Goal: Information Seeking & Learning: Understand process/instructions

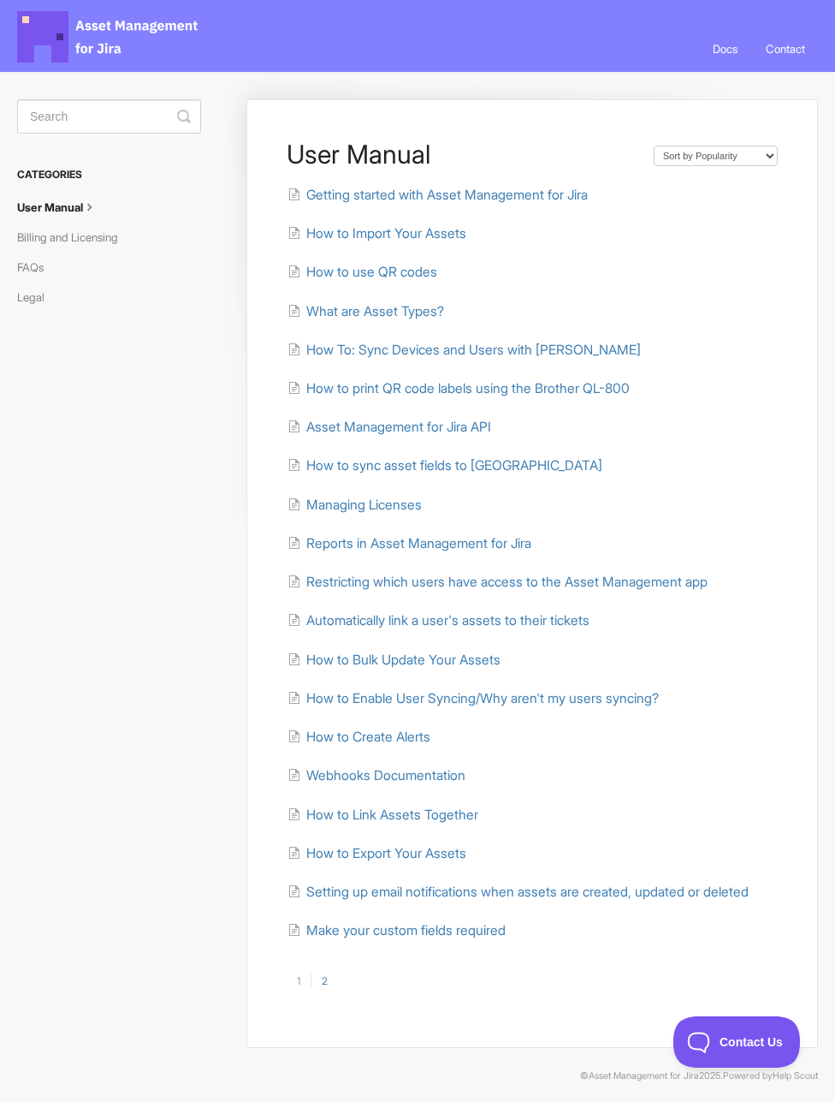
scroll to position [23, 0]
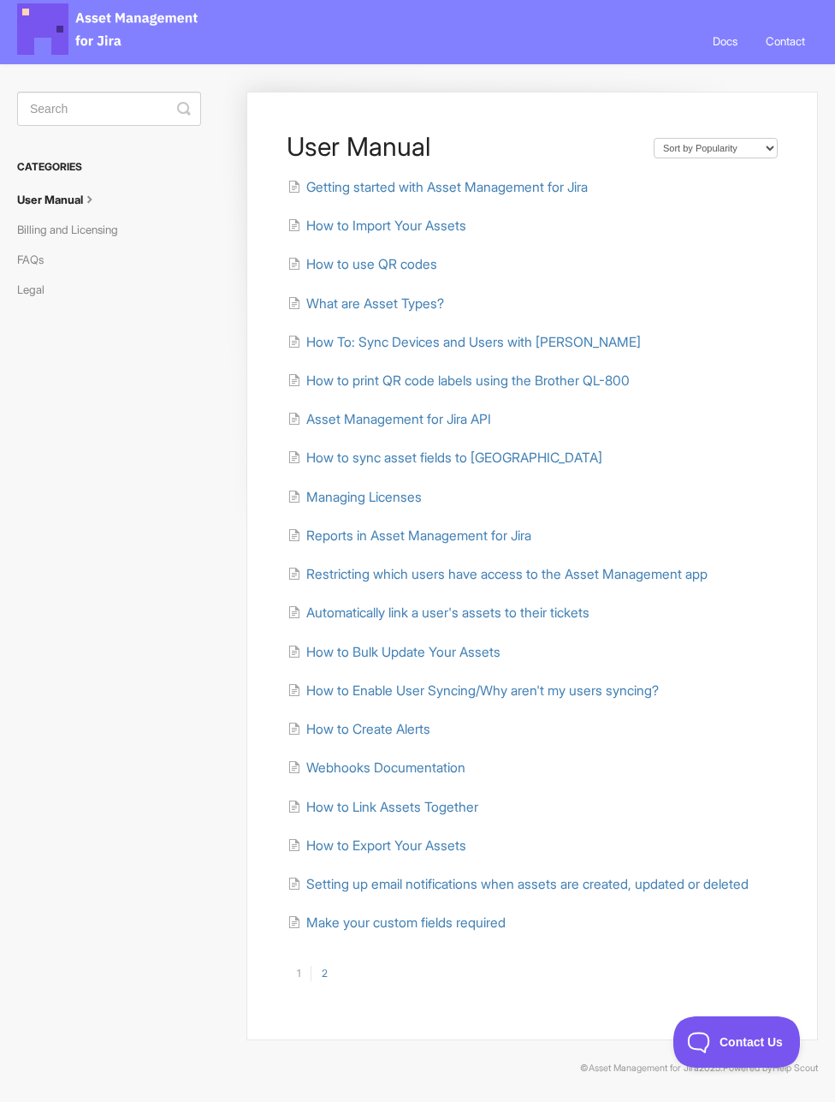
click at [326, 977] on link "2" at bounding box center [324, 972] width 27 height 15
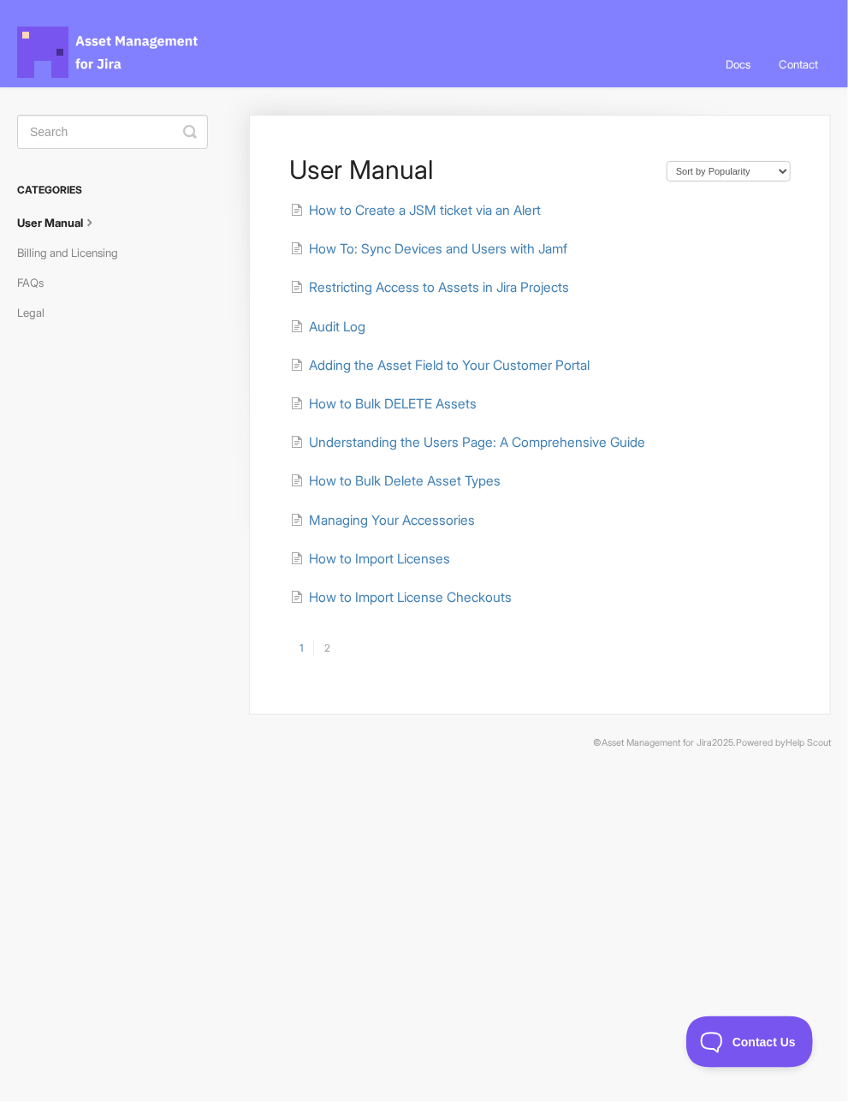
click at [36, 220] on link "User Manual" at bounding box center [64, 222] width 94 height 27
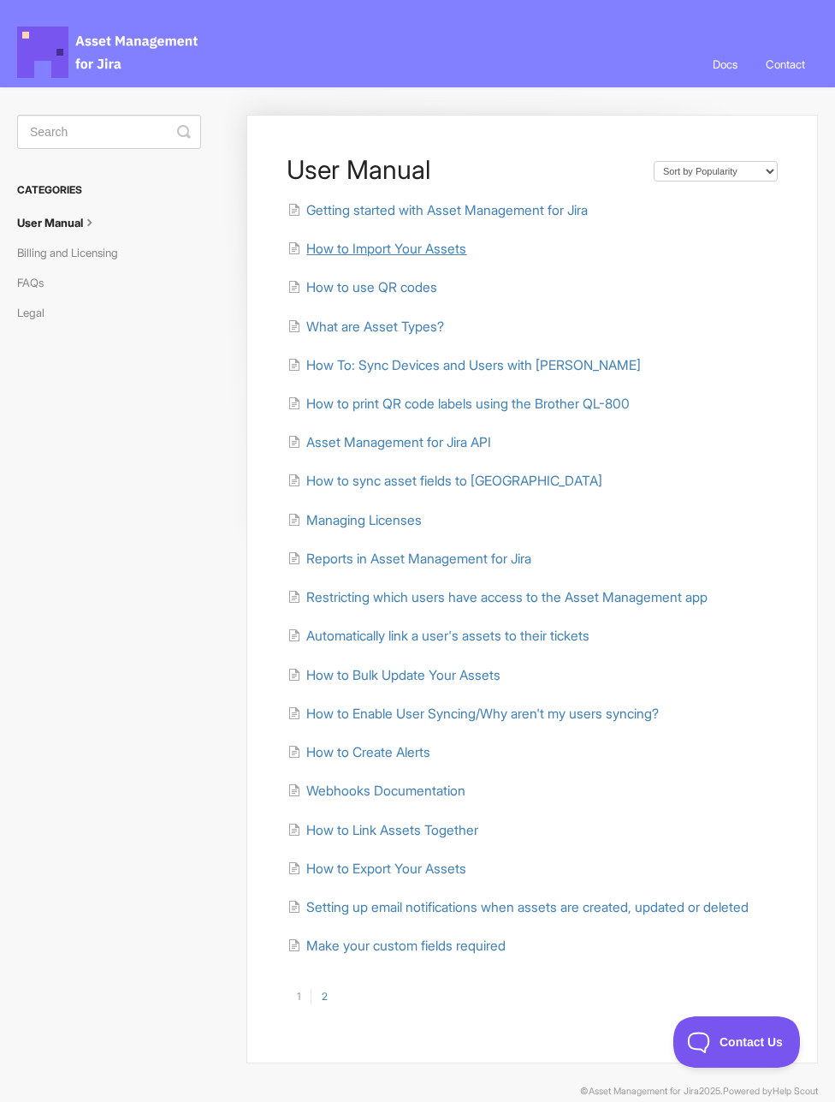
click at [466, 244] on span "How to Import Your Assets" at bounding box center [386, 249] width 160 height 16
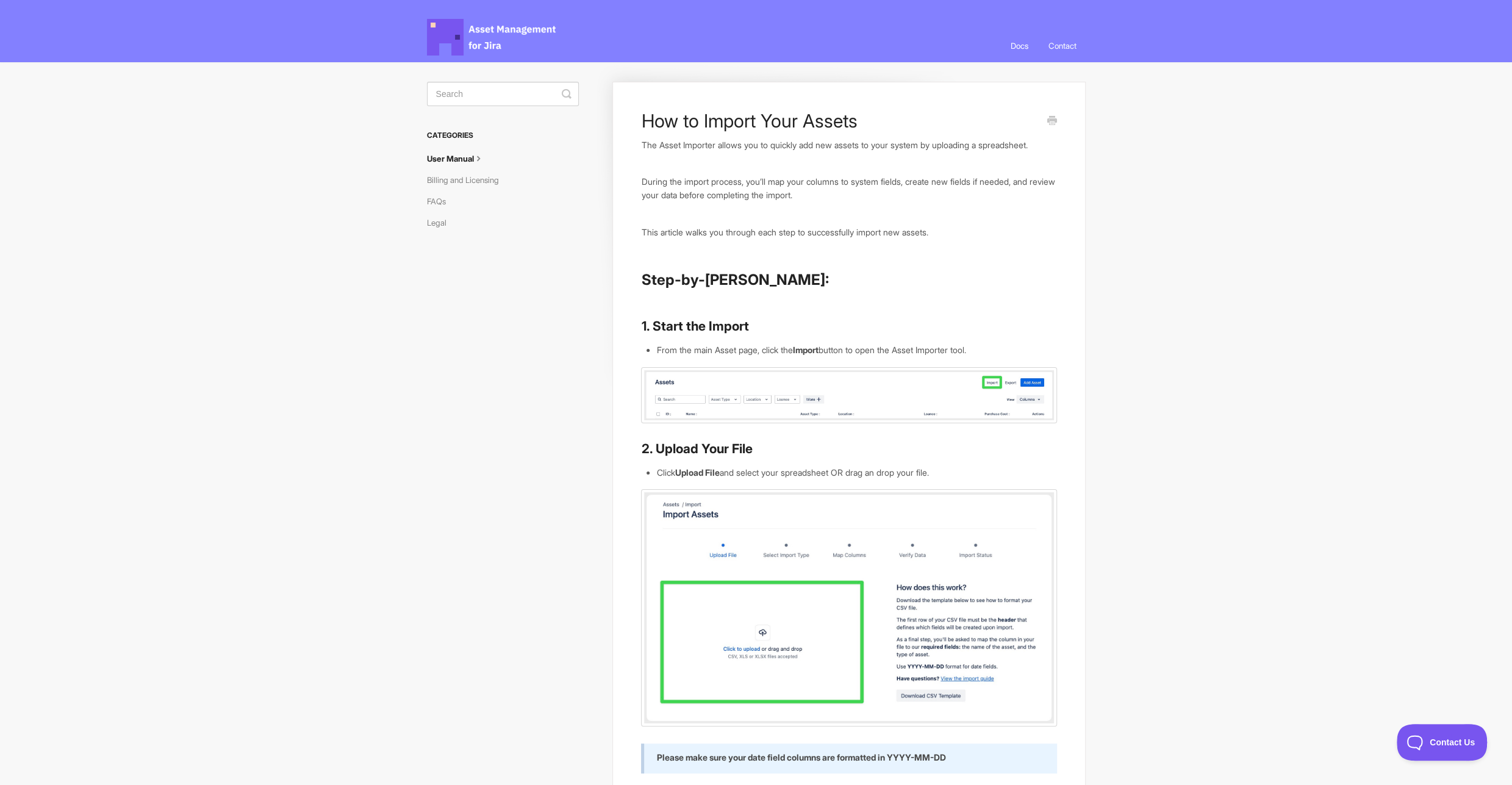
click at [595, 48] on link "Docs" at bounding box center [1019, 46] width 36 height 33
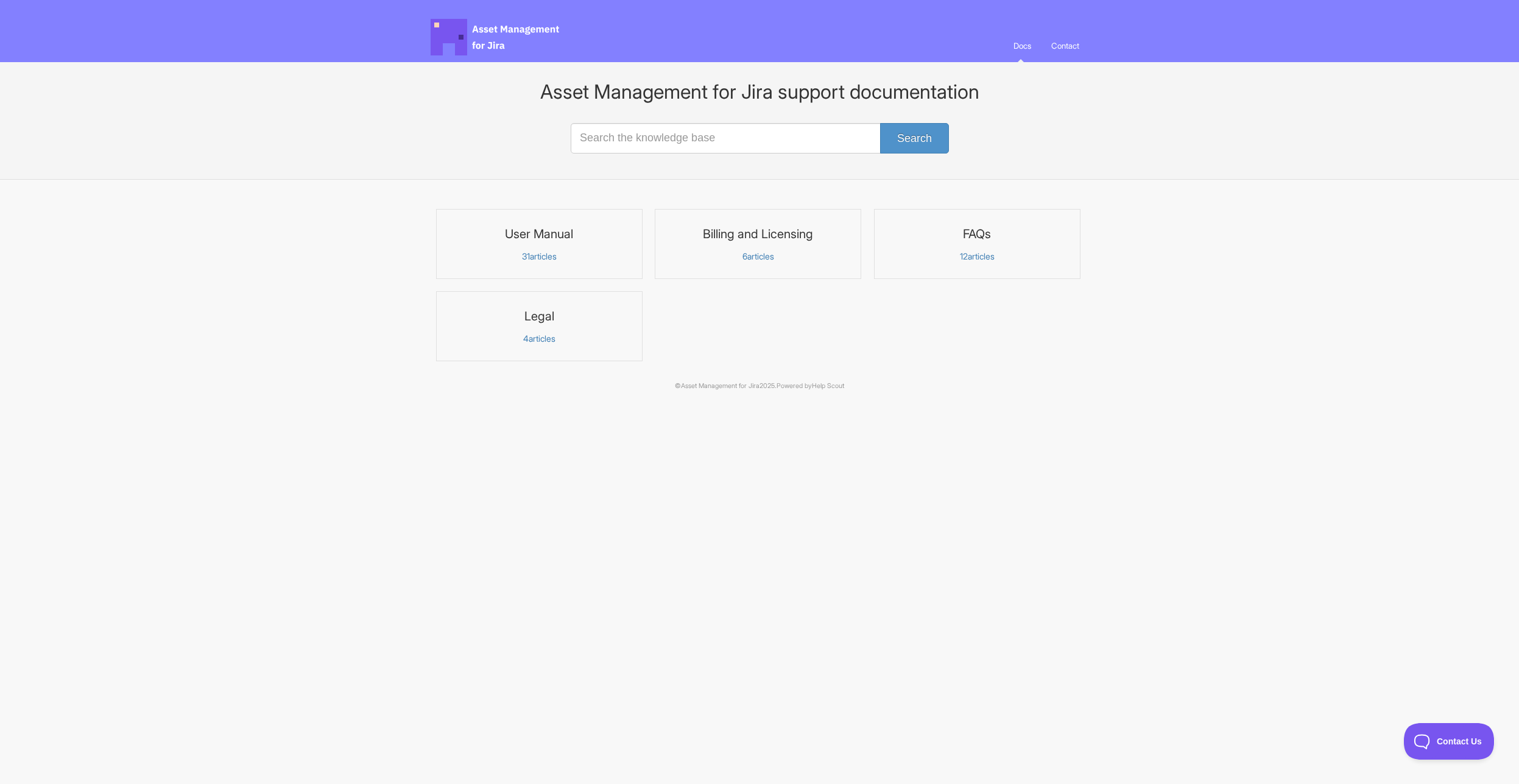
click at [987, 252] on p "12 articles" at bounding box center [977, 256] width 191 height 11
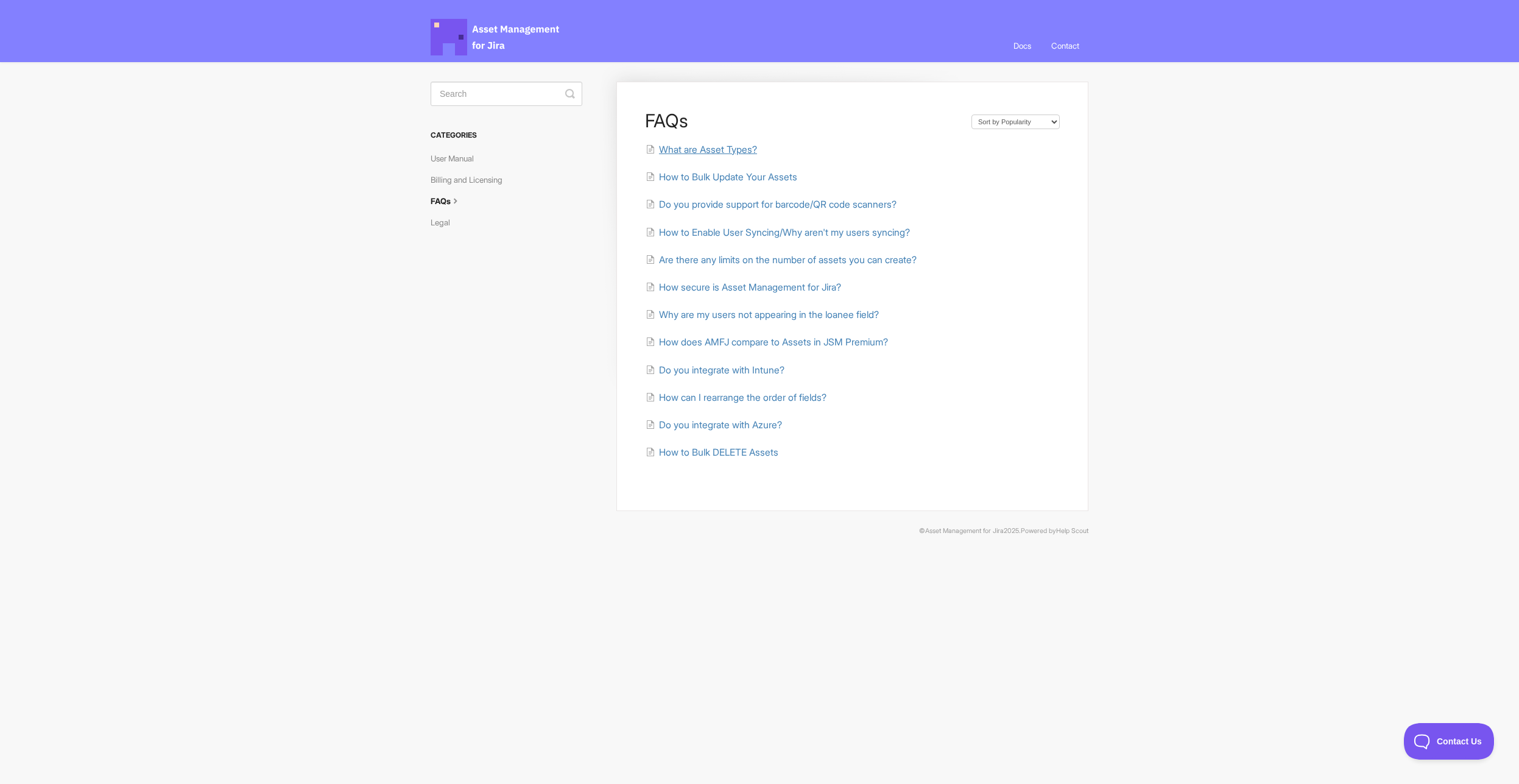
click at [709, 148] on span "What are Asset Types?" at bounding box center [708, 149] width 98 height 11
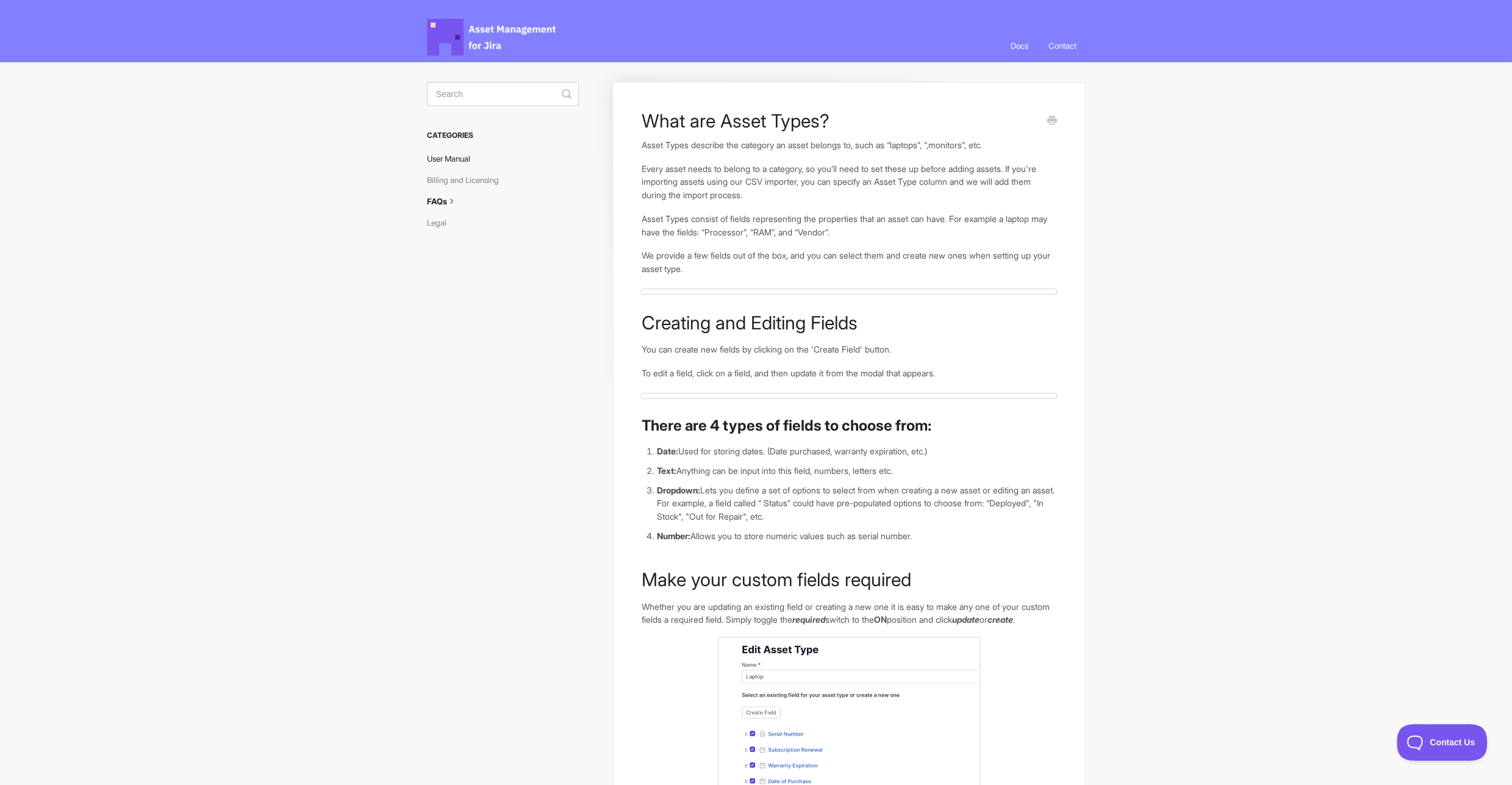
click at [474, 155] on link "User Manual" at bounding box center [453, 158] width 53 height 19
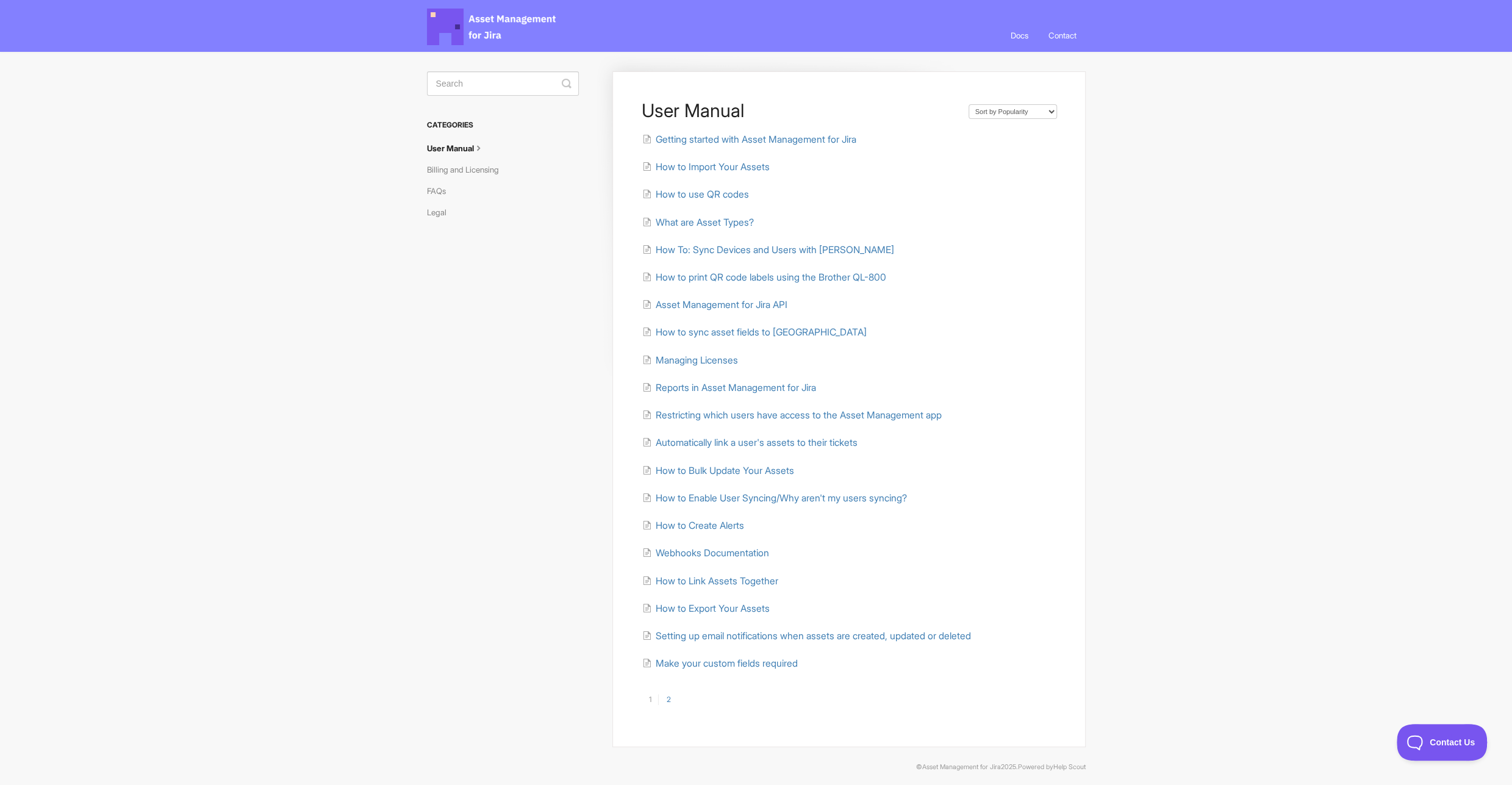
scroll to position [16, 0]
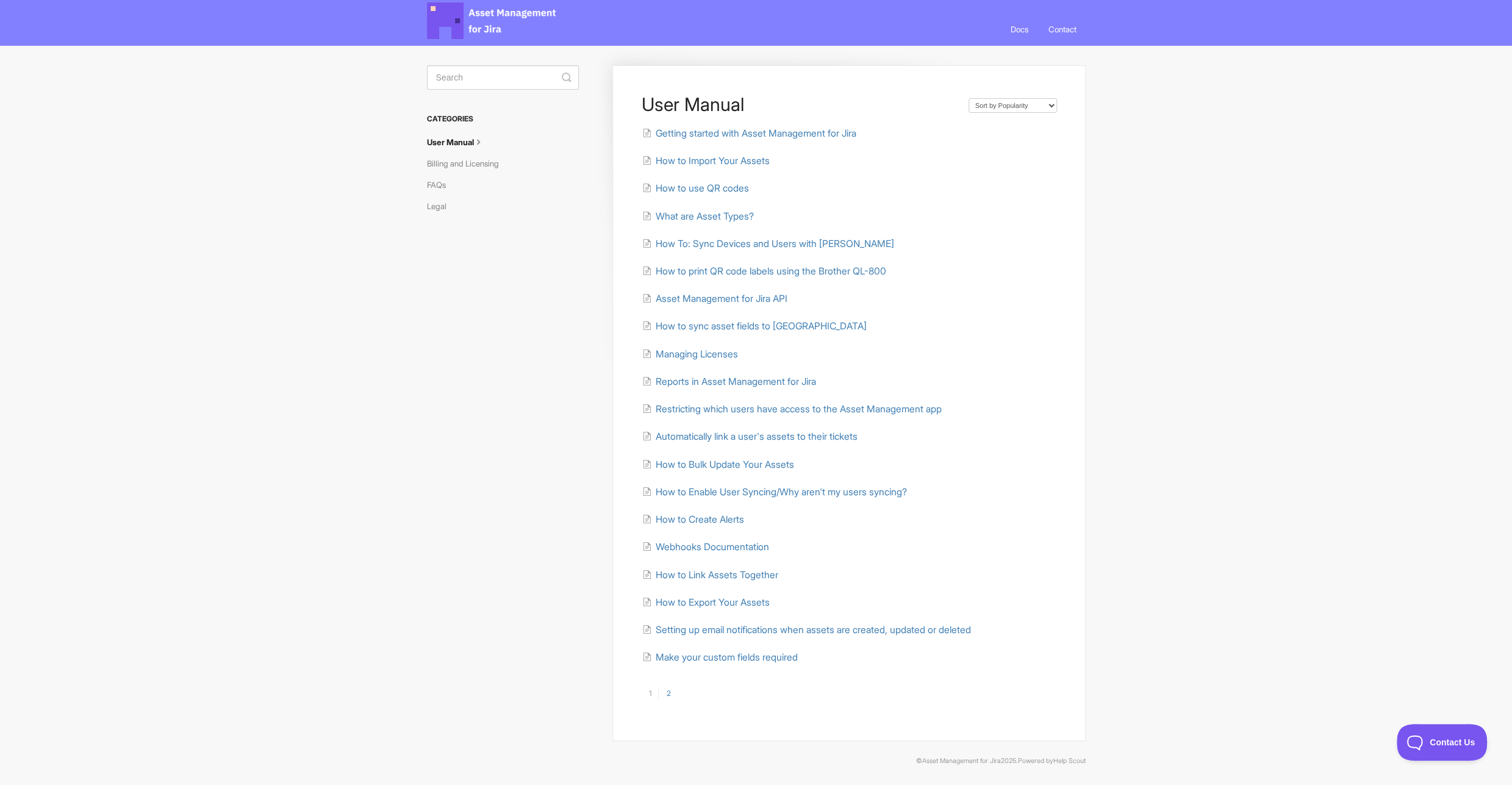
click at [667, 697] on link "2" at bounding box center [668, 692] width 19 height 11
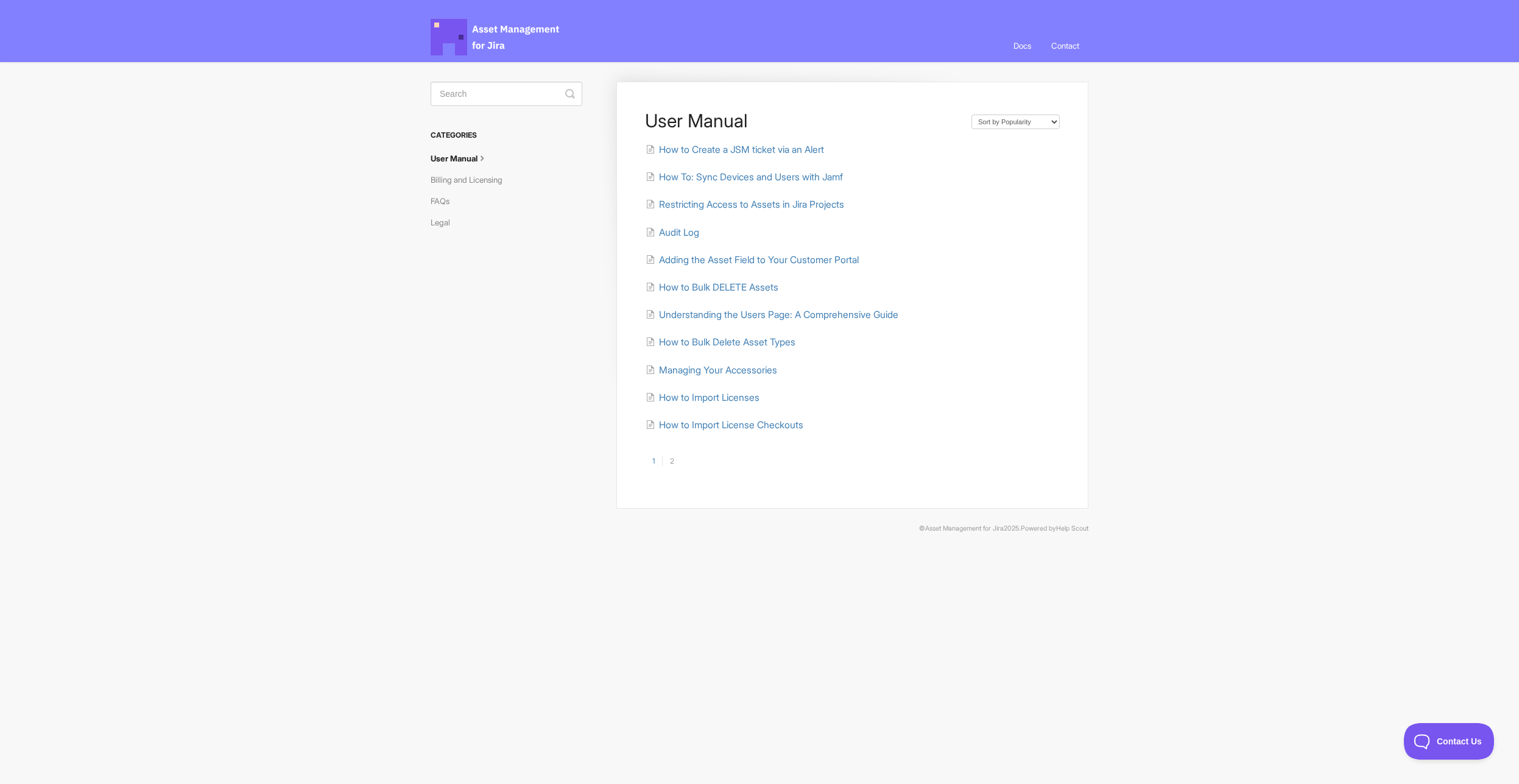
click at [674, 459] on link "2" at bounding box center [671, 460] width 19 height 11
click at [652, 461] on link "1" at bounding box center [653, 460] width 17 height 11
